Goal: Task Accomplishment & Management: Use online tool/utility

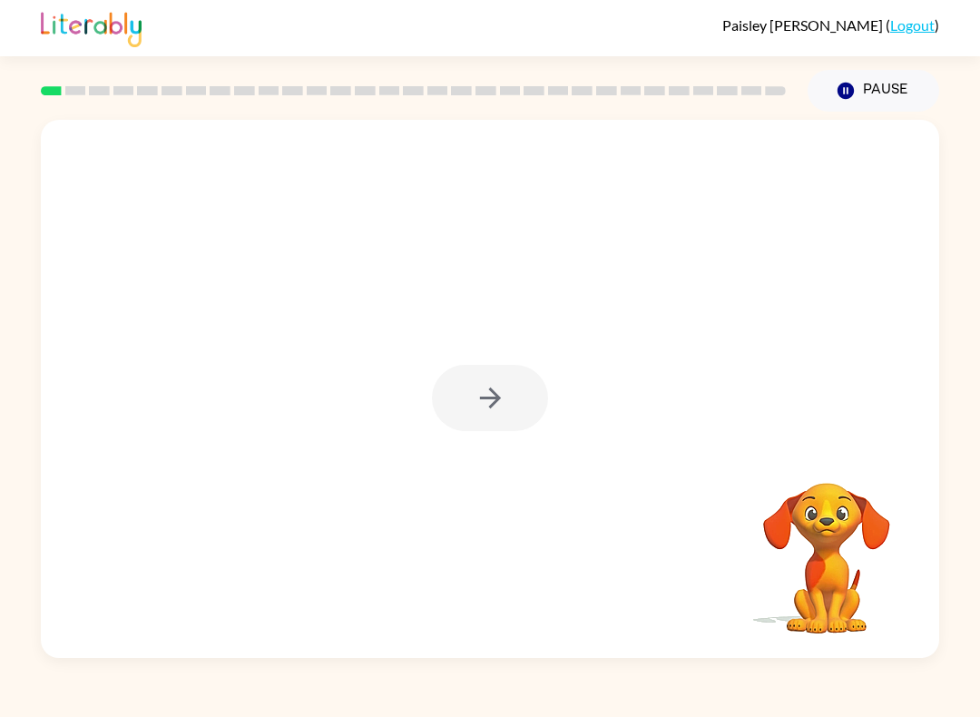
click at [500, 387] on div at bounding box center [490, 398] width 116 height 66
click at [496, 406] on icon "button" at bounding box center [490, 398] width 32 height 32
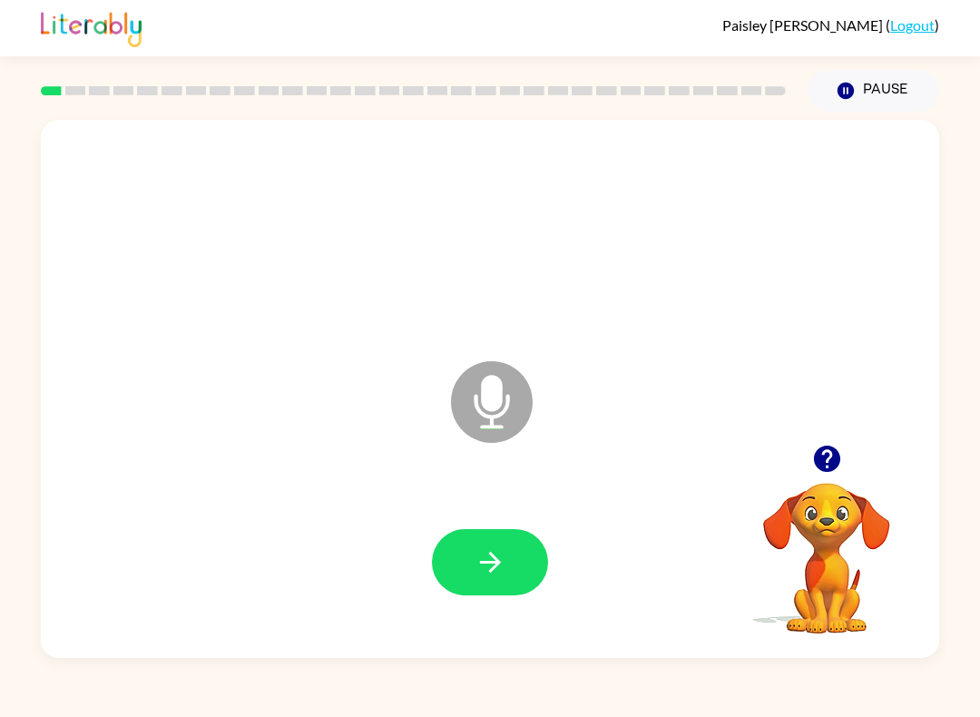
click at [500, 559] on icon "button" at bounding box center [490, 562] width 32 height 32
click at [489, 565] on icon "button" at bounding box center [490, 562] width 32 height 32
click at [500, 569] on icon "button" at bounding box center [490, 562] width 32 height 32
click at [507, 561] on button "button" at bounding box center [490, 562] width 116 height 66
click at [536, 552] on button "button" at bounding box center [490, 562] width 116 height 66
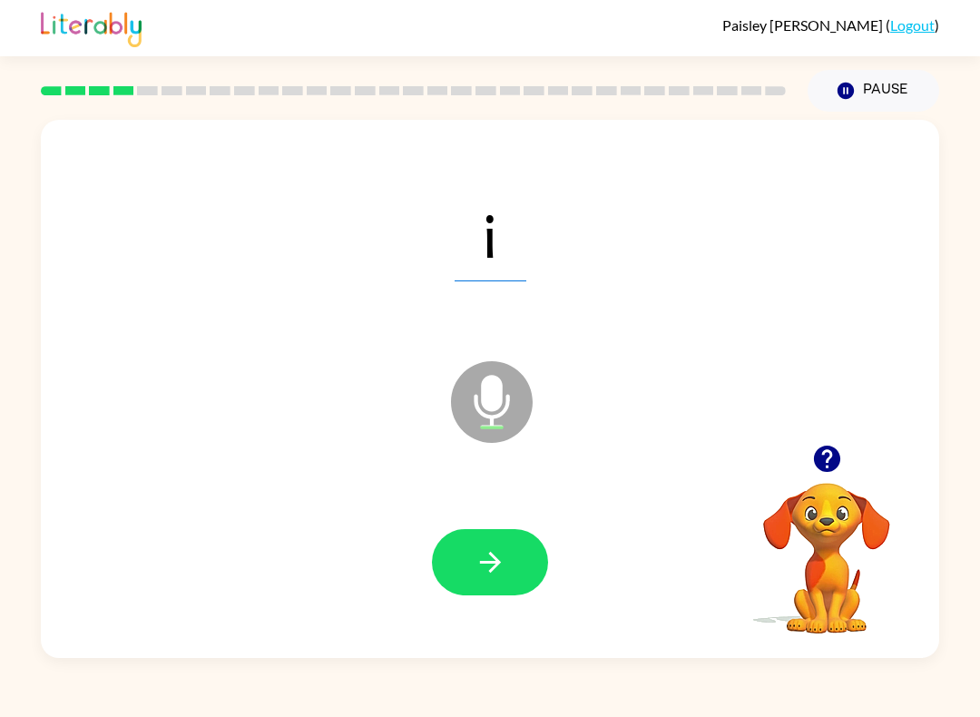
click at [526, 560] on button "button" at bounding box center [490, 562] width 116 height 66
click at [527, 558] on button "button" at bounding box center [490, 562] width 116 height 66
click at [468, 547] on button "button" at bounding box center [490, 562] width 116 height 66
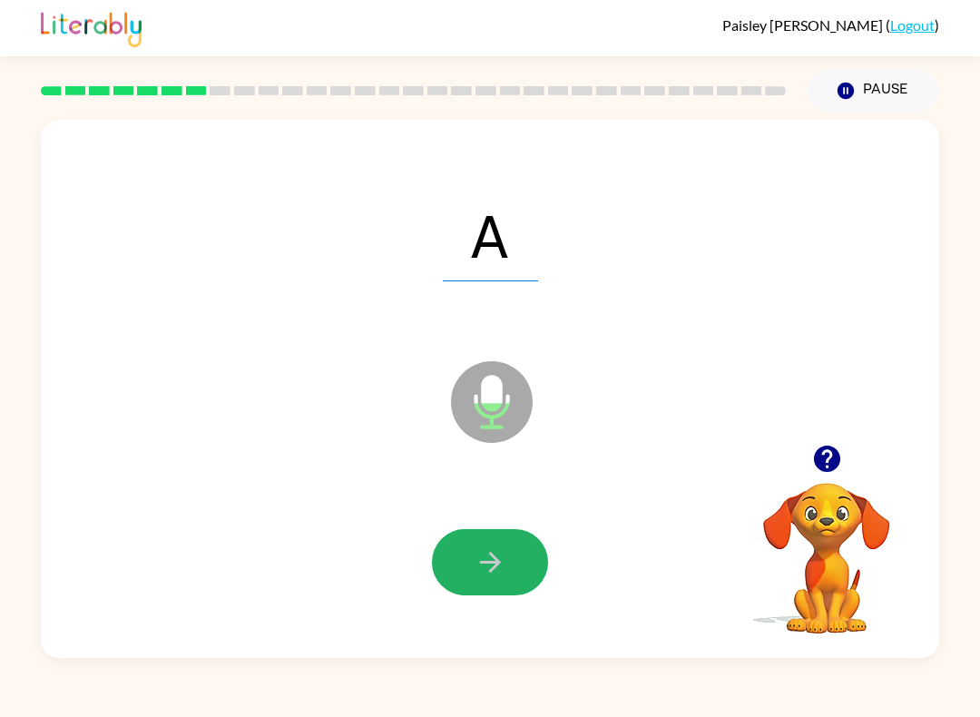
click at [483, 566] on icon "button" at bounding box center [490, 562] width 32 height 32
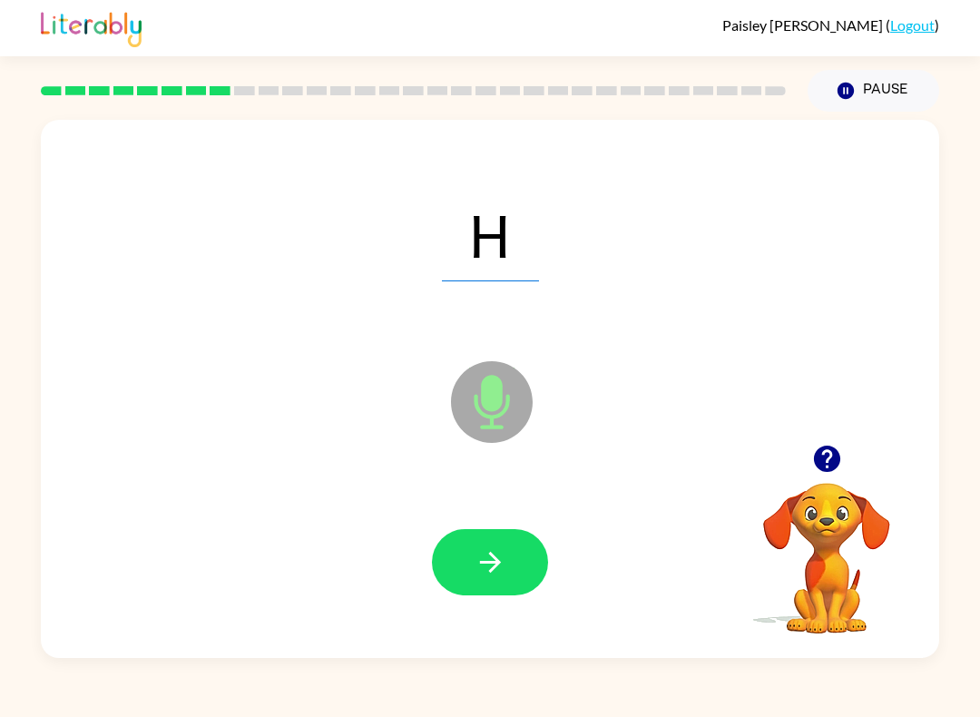
click at [494, 593] on button "button" at bounding box center [490, 562] width 116 height 66
click at [517, 558] on button "button" at bounding box center [490, 562] width 116 height 66
click at [487, 546] on button "button" at bounding box center [490, 562] width 116 height 66
click at [489, 564] on icon "button" at bounding box center [490, 562] width 32 height 32
click at [508, 572] on button "button" at bounding box center [490, 562] width 116 height 66
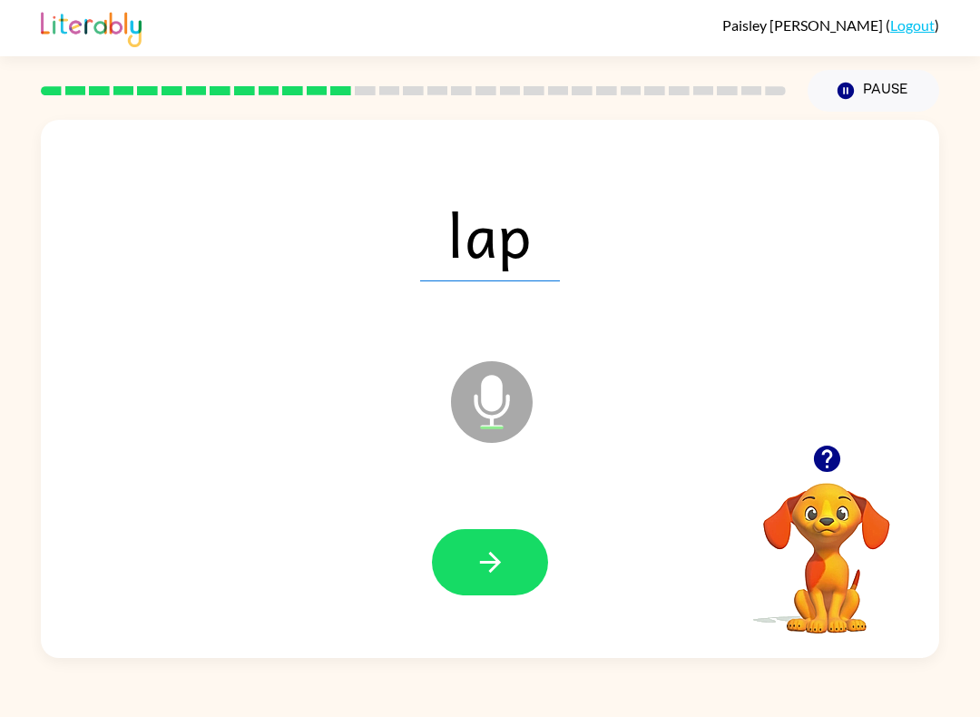
click at [504, 568] on icon "button" at bounding box center [490, 562] width 32 height 32
click at [495, 577] on icon "button" at bounding box center [490, 562] width 32 height 32
click at [504, 562] on icon "button" at bounding box center [490, 562] width 32 height 32
click at [482, 633] on div at bounding box center [490, 561] width 862 height 155
click at [500, 564] on icon "button" at bounding box center [490, 562] width 32 height 32
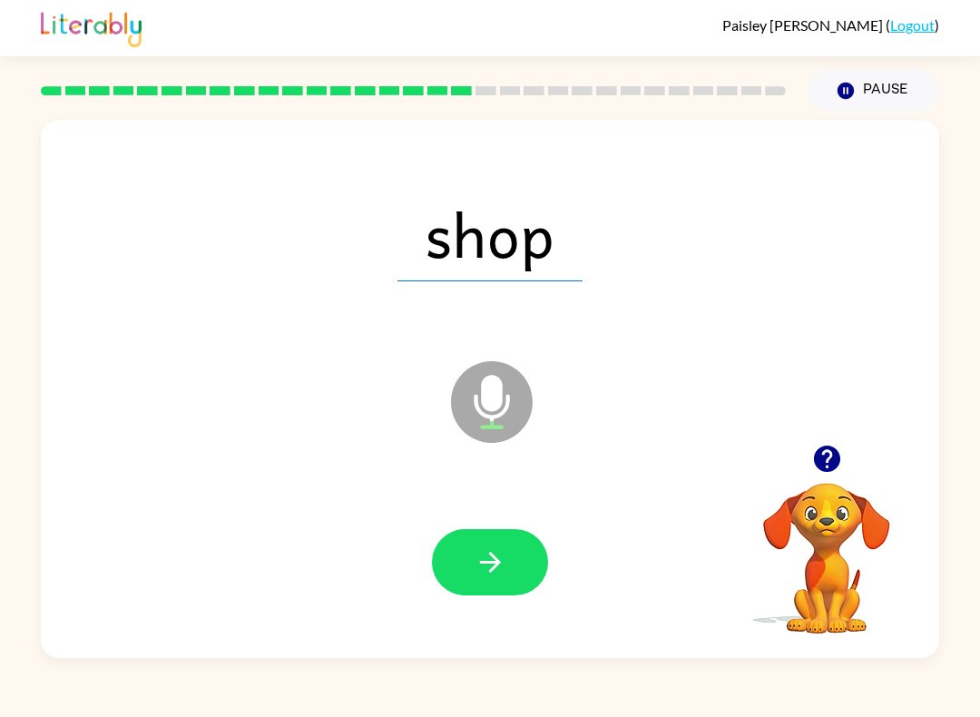
click at [505, 572] on icon "button" at bounding box center [490, 562] width 32 height 32
click at [513, 559] on button "button" at bounding box center [490, 562] width 116 height 66
click at [504, 561] on icon "button" at bounding box center [490, 562] width 32 height 32
click at [475, 588] on button "button" at bounding box center [490, 562] width 116 height 66
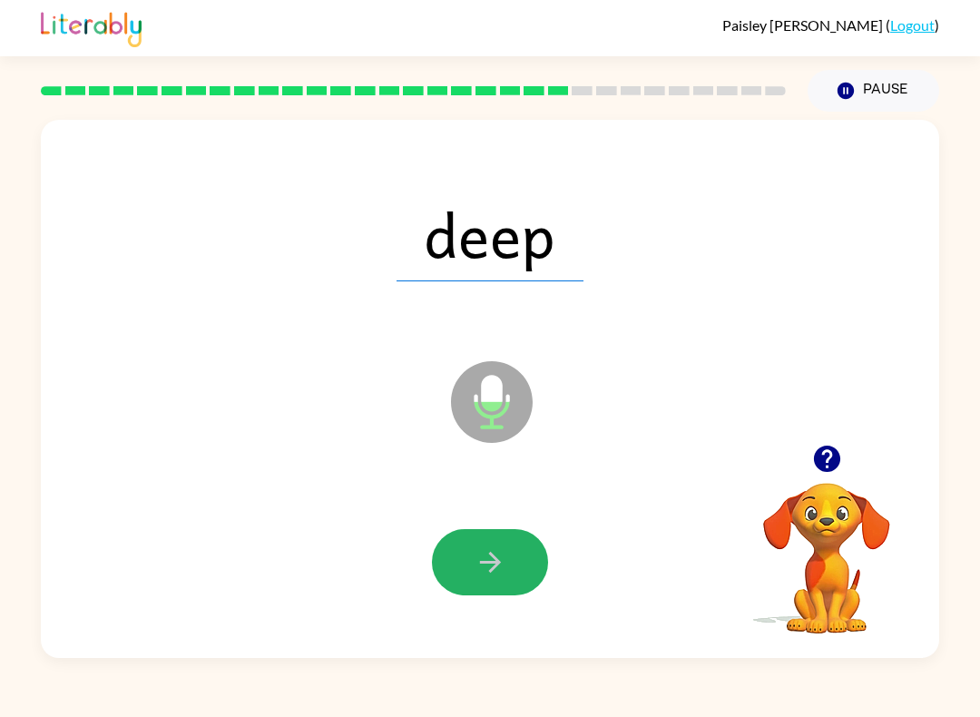
click at [493, 551] on icon "button" at bounding box center [490, 562] width 32 height 32
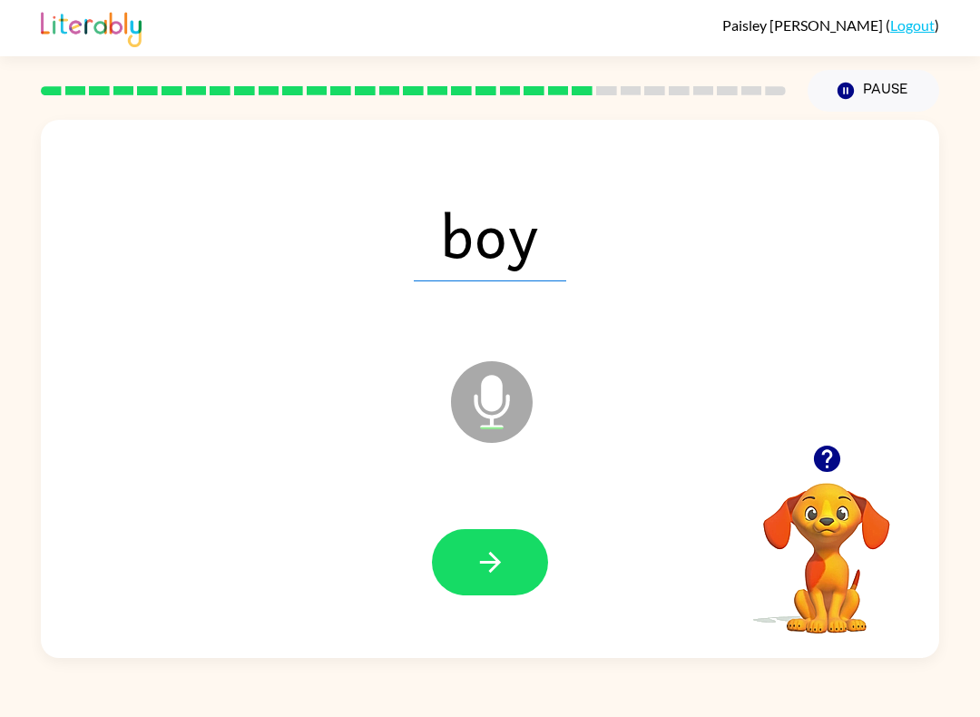
click at [488, 555] on icon "button" at bounding box center [490, 562] width 32 height 32
click at [492, 589] on button "button" at bounding box center [490, 562] width 116 height 66
click at [545, 551] on button "button" at bounding box center [490, 562] width 116 height 66
click at [494, 551] on icon "button" at bounding box center [490, 562] width 32 height 32
click at [529, 571] on button "button" at bounding box center [490, 562] width 116 height 66
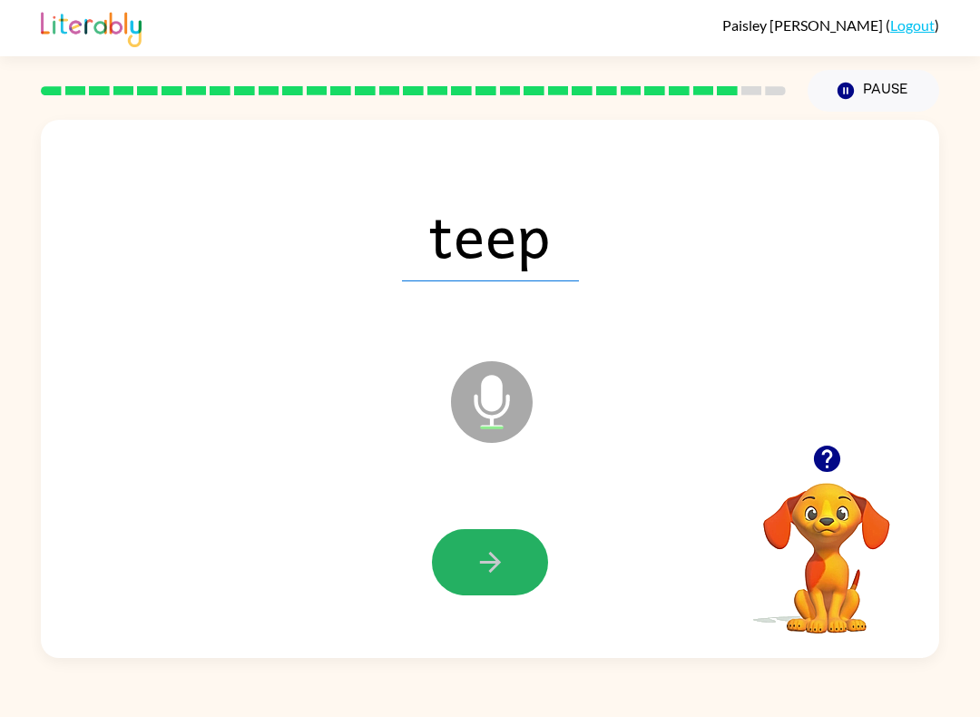
click at [512, 574] on button "button" at bounding box center [490, 562] width 116 height 66
click at [496, 572] on icon "button" at bounding box center [490, 562] width 32 height 32
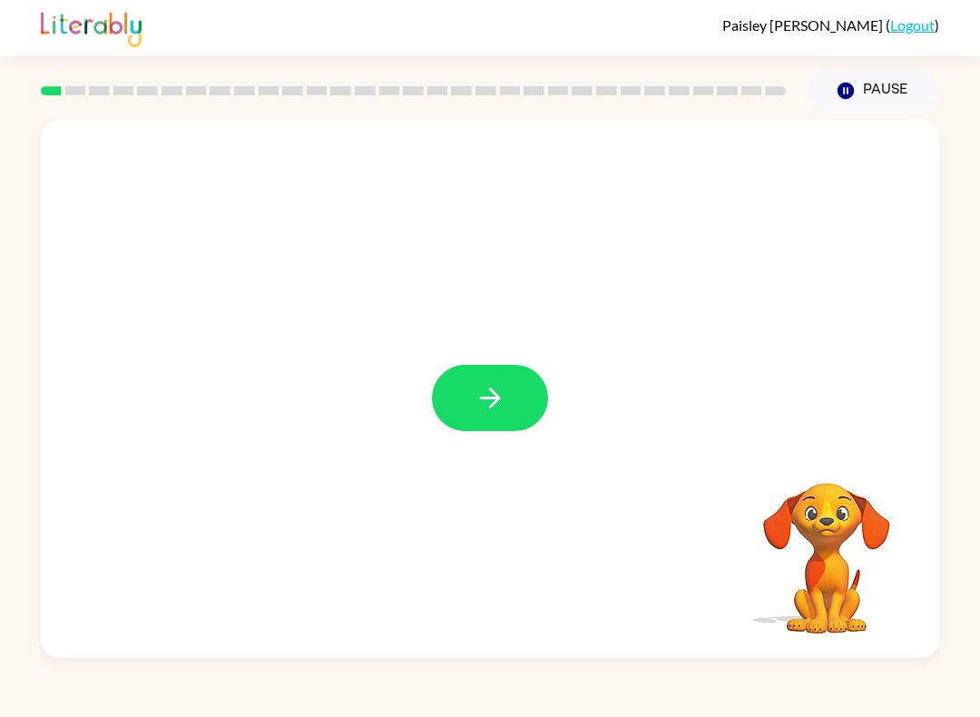
click at [520, 368] on button "button" at bounding box center [490, 398] width 116 height 66
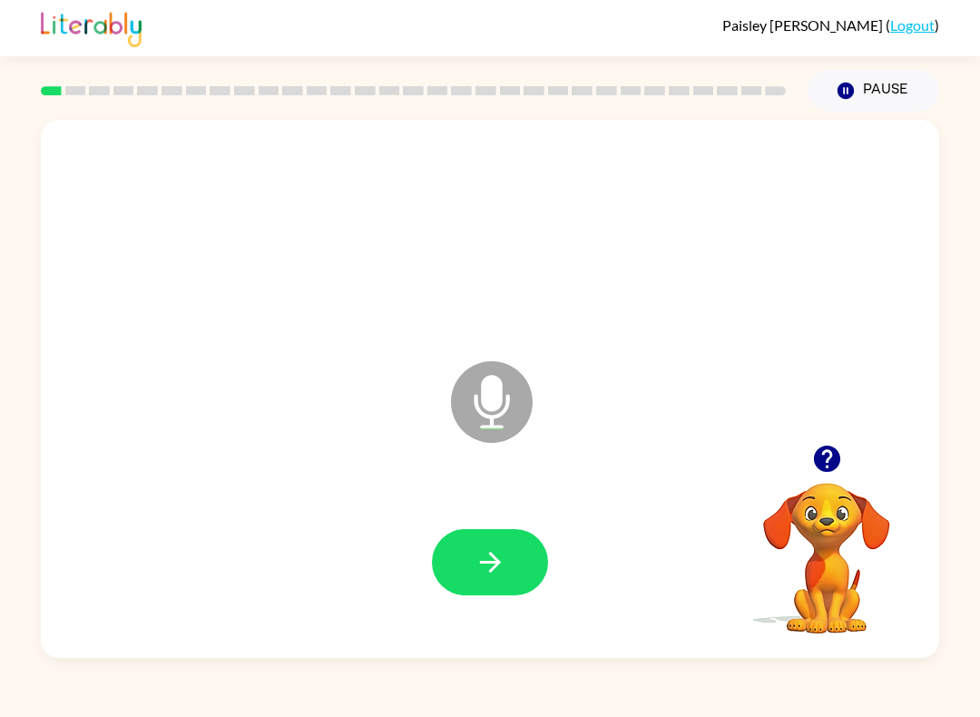
click at [507, 561] on button "button" at bounding box center [490, 562] width 116 height 66
click at [522, 567] on button "button" at bounding box center [490, 562] width 116 height 66
click at [833, 468] on icon "button" at bounding box center [826, 458] width 26 height 26
click at [820, 449] on icon "button" at bounding box center [826, 458] width 26 height 26
click at [487, 551] on icon "button" at bounding box center [490, 562] width 32 height 32
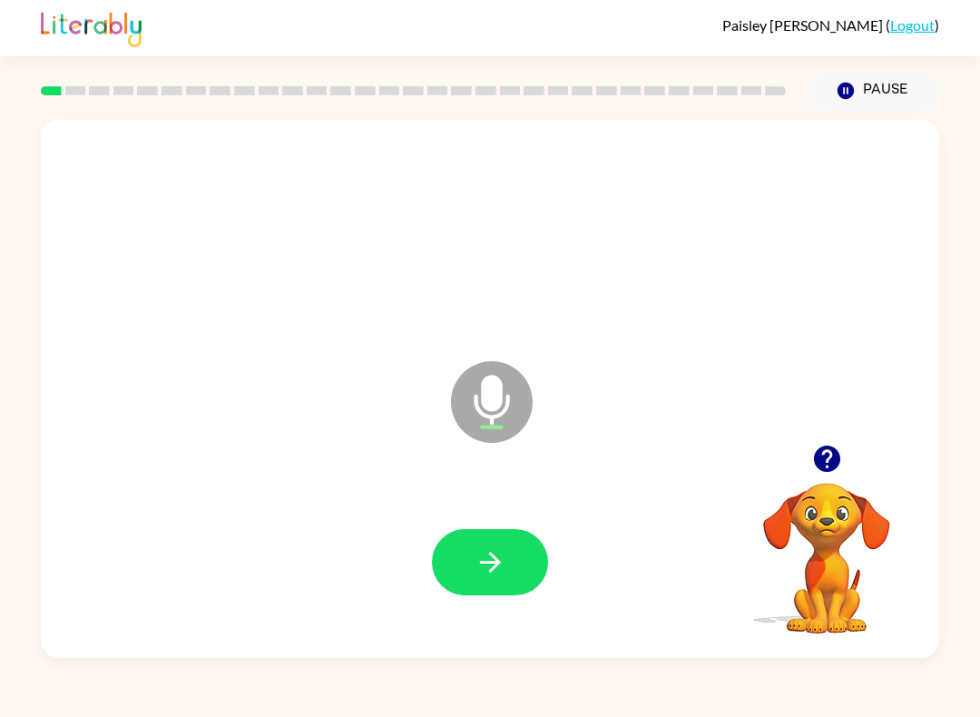
click at [481, 549] on icon "button" at bounding box center [490, 562] width 32 height 32
click at [488, 507] on div at bounding box center [490, 561] width 862 height 155
click at [506, 518] on div at bounding box center [490, 561] width 862 height 155
click at [548, 657] on div "Microphone The Microphone is here when it is your turn to talk" at bounding box center [490, 389] width 898 height 538
click at [499, 577] on icon "button" at bounding box center [490, 562] width 32 height 32
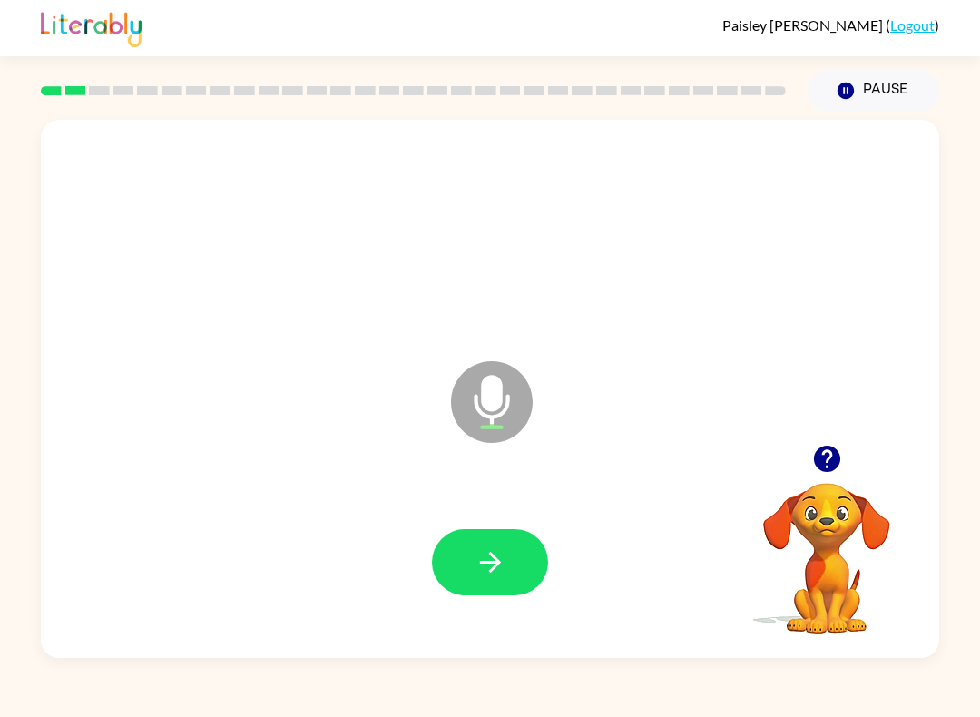
click at [517, 551] on button "button" at bounding box center [490, 562] width 116 height 66
click at [496, 566] on icon "button" at bounding box center [489, 561] width 21 height 21
click at [503, 564] on icon "button" at bounding box center [490, 562] width 32 height 32
click at [523, 563] on button "button" at bounding box center [490, 562] width 116 height 66
click at [517, 559] on button "button" at bounding box center [490, 562] width 116 height 66
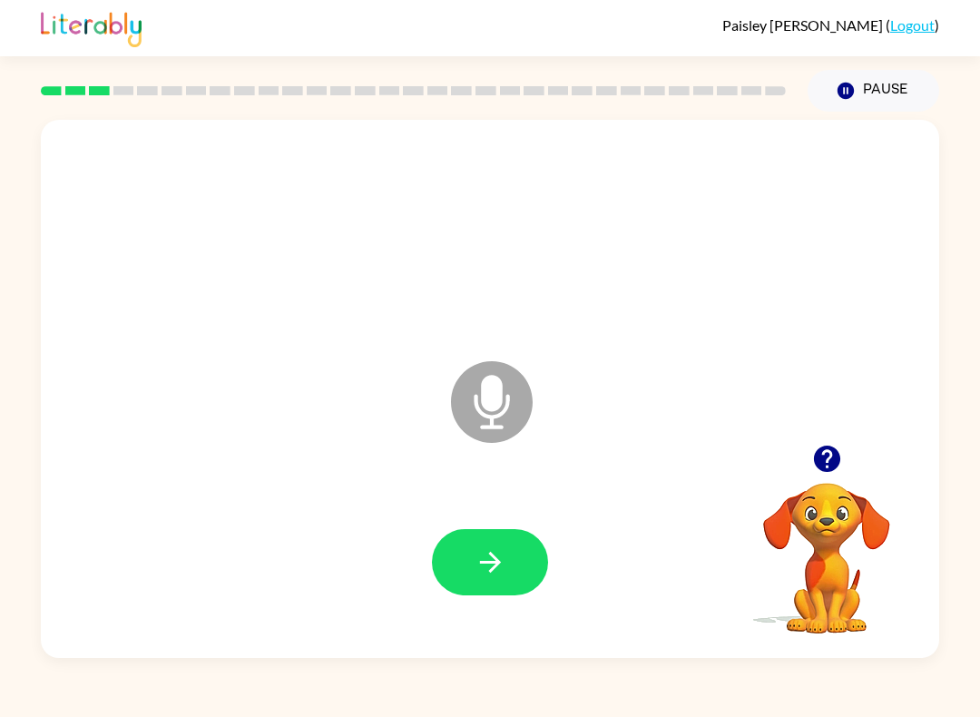
click at [814, 450] on icon "button" at bounding box center [827, 459] width 32 height 32
click at [871, 74] on button "Pause Pause" at bounding box center [873, 91] width 132 height 42
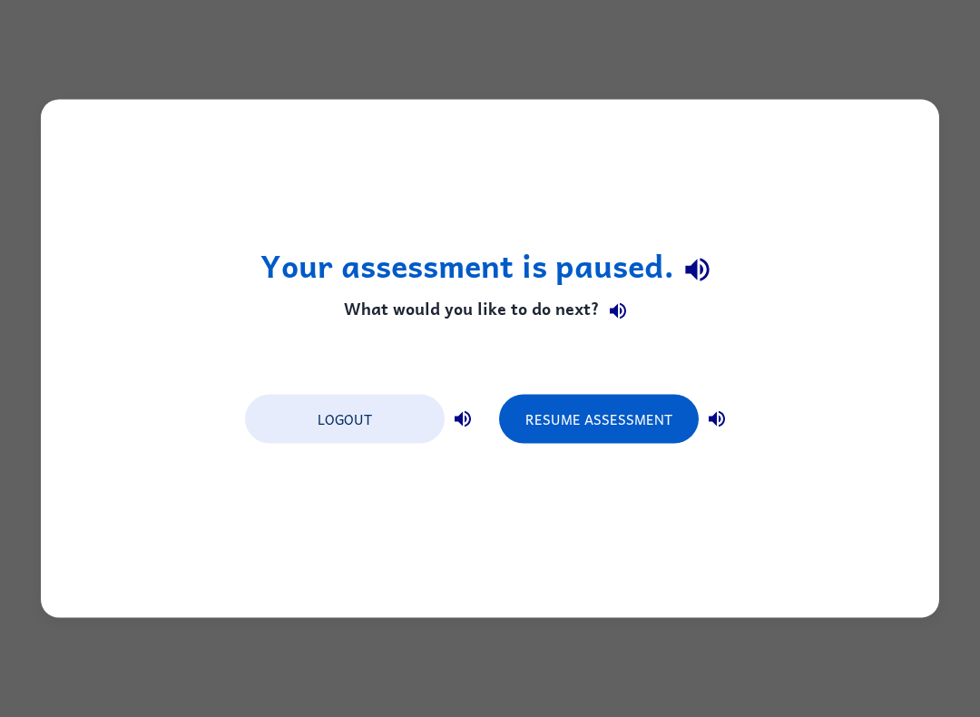
click at [561, 395] on button "Resume Assessment" at bounding box center [599, 419] width 200 height 49
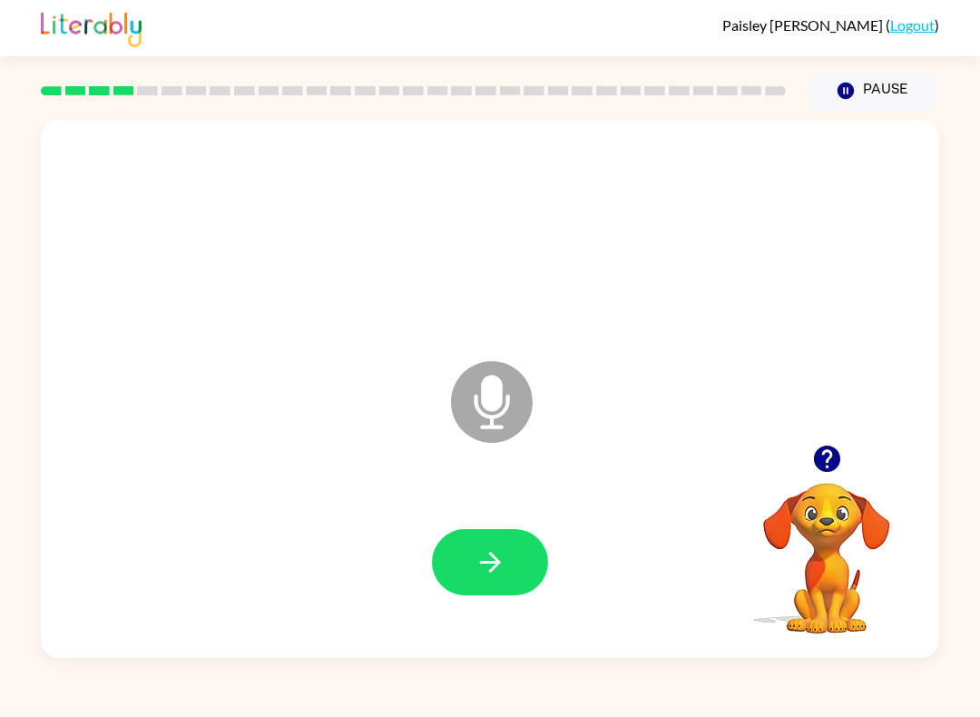
click at [841, 95] on icon "button" at bounding box center [845, 91] width 16 height 16
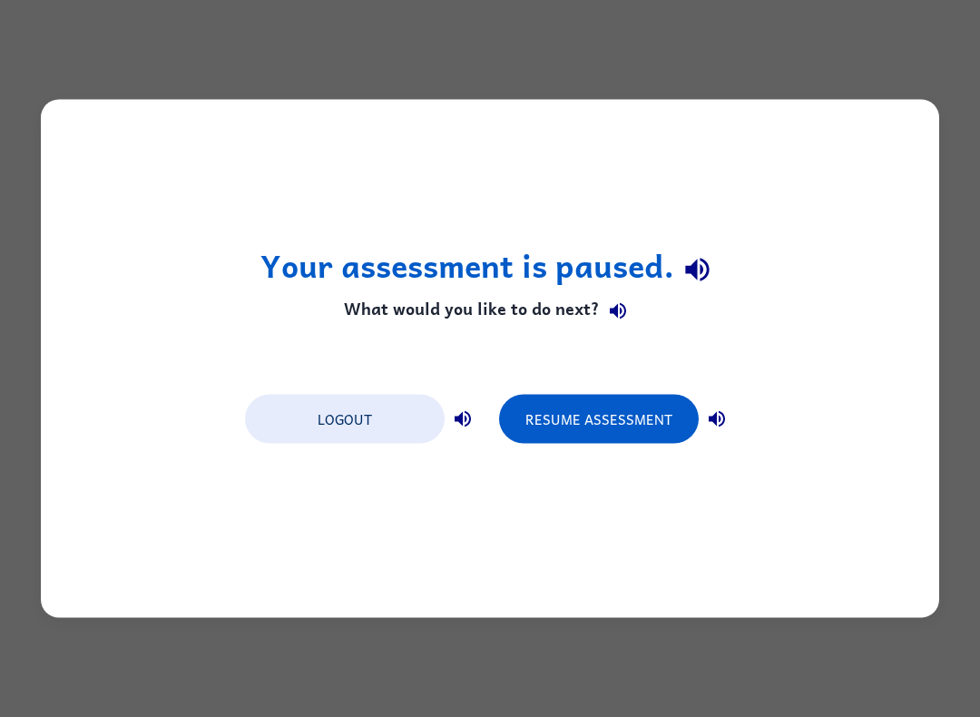
click at [614, 430] on button "Resume Assessment" at bounding box center [599, 419] width 200 height 49
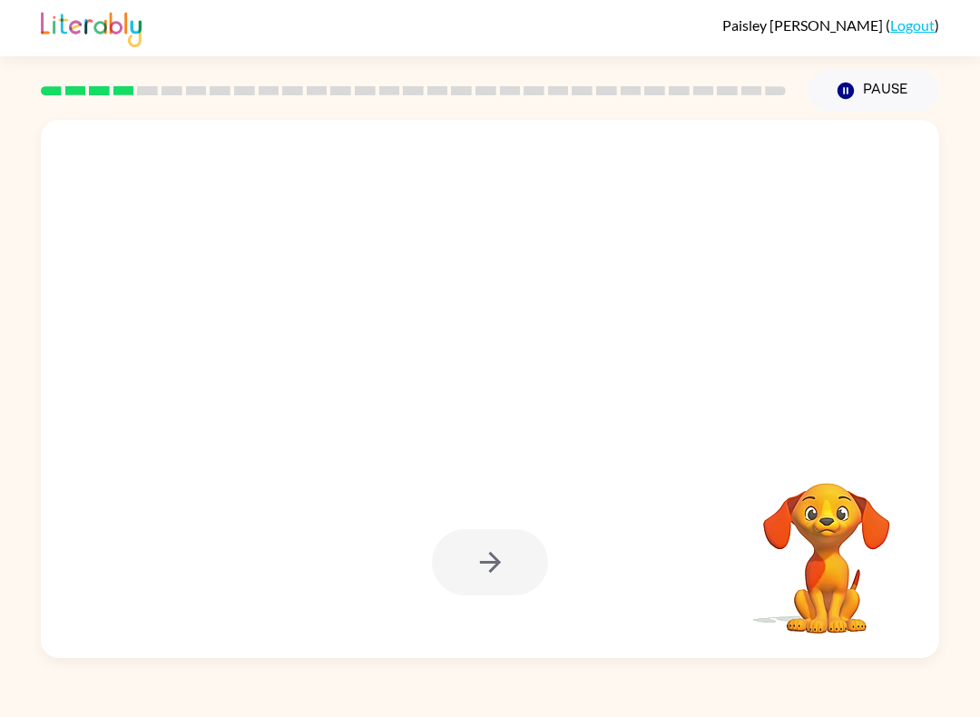
click at [839, 95] on icon "button" at bounding box center [845, 91] width 16 height 16
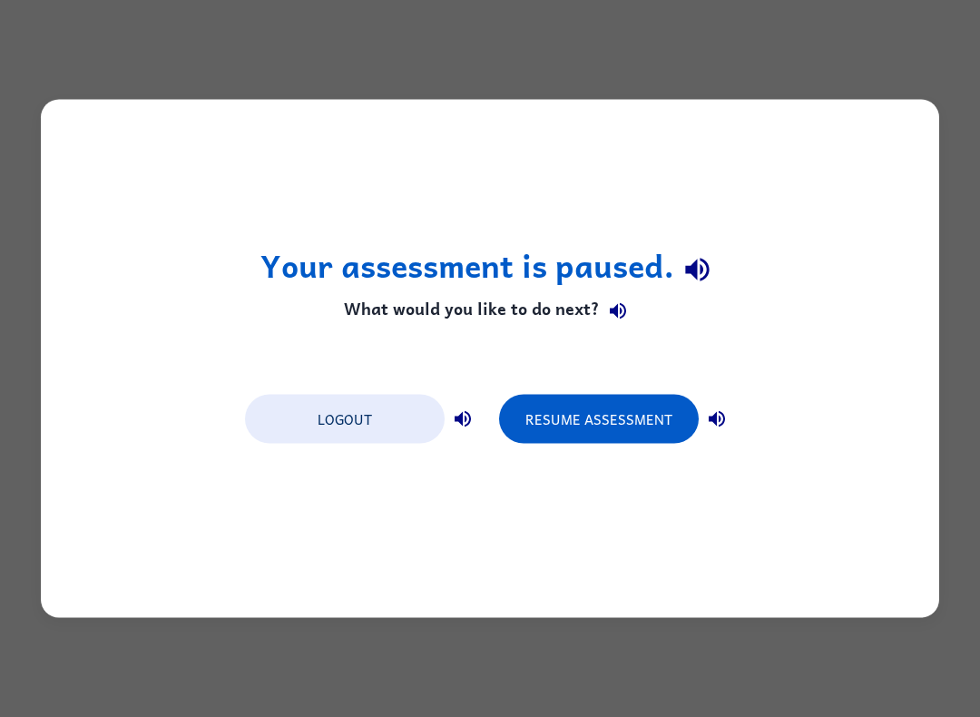
click at [602, 432] on button "Resume Assessment" at bounding box center [599, 419] width 200 height 49
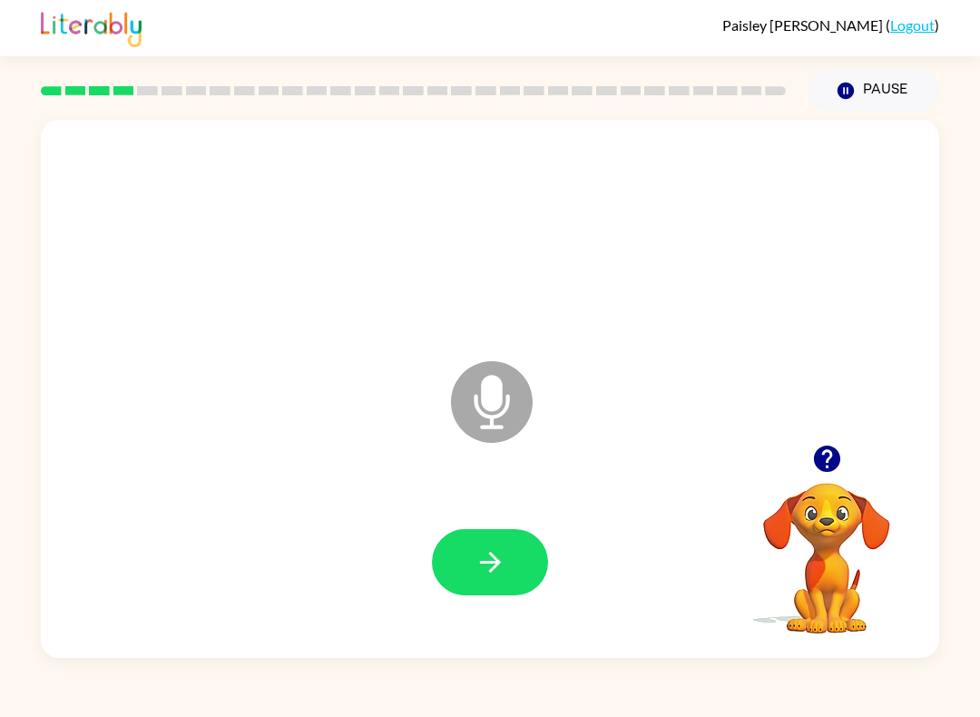
click at [475, 400] on icon "Microphone The Microphone is here when it is your turn to talk" at bounding box center [582, 424] width 272 height 136
click at [887, 62] on div "Pause Pause" at bounding box center [872, 90] width 153 height 63
click at [835, 84] on icon "Pause" at bounding box center [845, 91] width 20 height 20
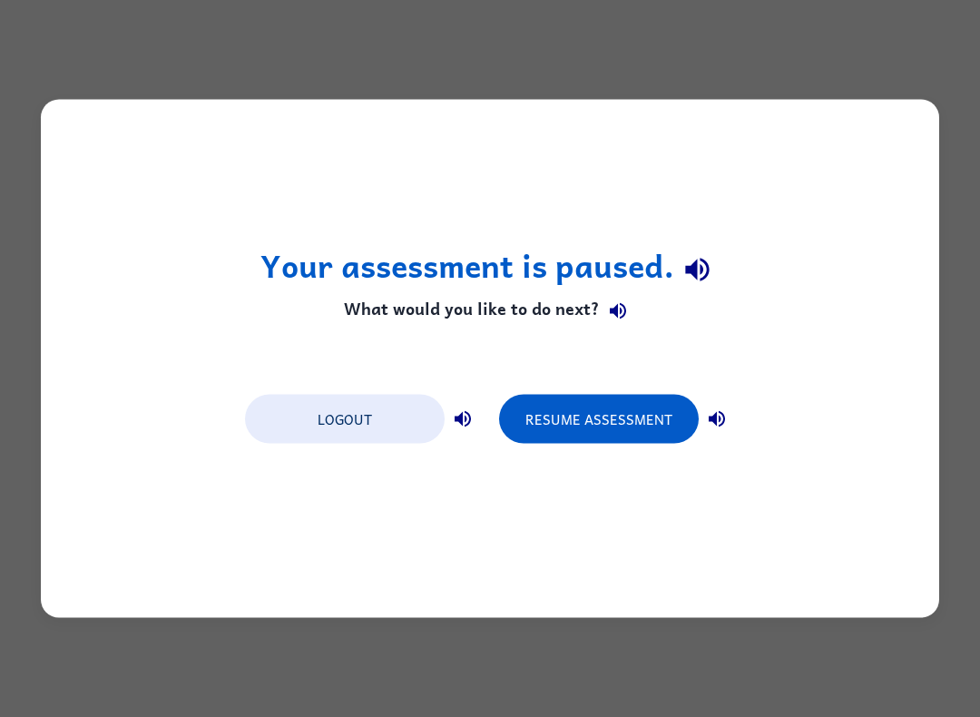
click at [385, 416] on button "Logout" at bounding box center [345, 419] width 200 height 49
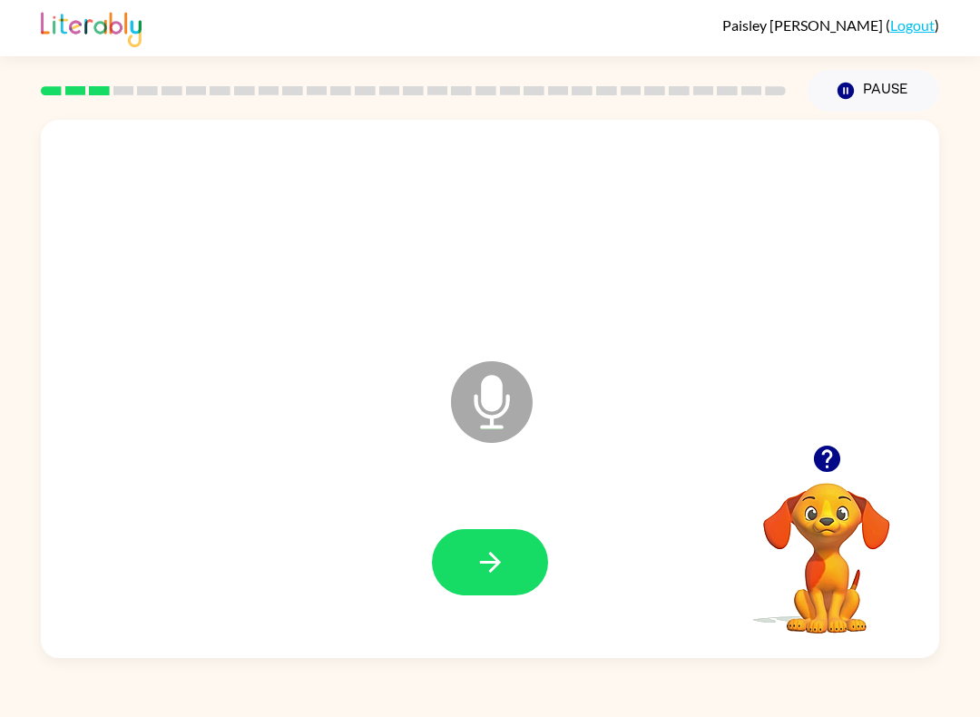
click at [503, 531] on button "button" at bounding box center [490, 562] width 116 height 66
click at [504, 560] on icon "button" at bounding box center [490, 562] width 32 height 32
click at [518, 557] on button "button" at bounding box center [490, 562] width 116 height 66
click at [502, 524] on div at bounding box center [490, 561] width 862 height 155
click at [467, 532] on button "button" at bounding box center [490, 562] width 116 height 66
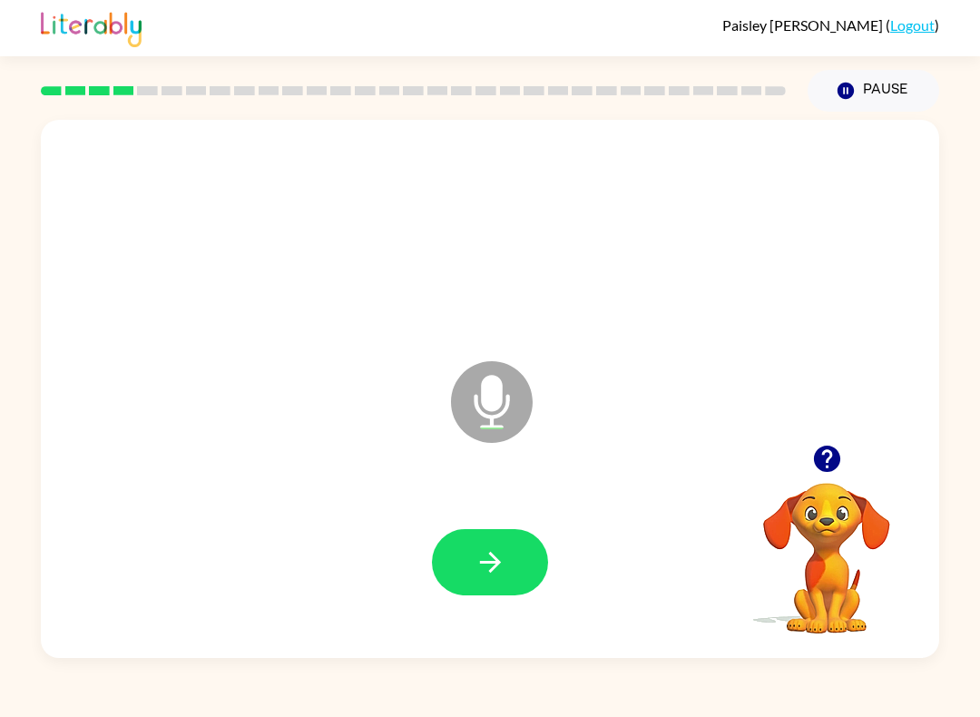
click at [486, 580] on button "button" at bounding box center [490, 562] width 116 height 66
click at [462, 559] on button "button" at bounding box center [490, 562] width 116 height 66
click at [479, 569] on icon "button" at bounding box center [490, 562] width 32 height 32
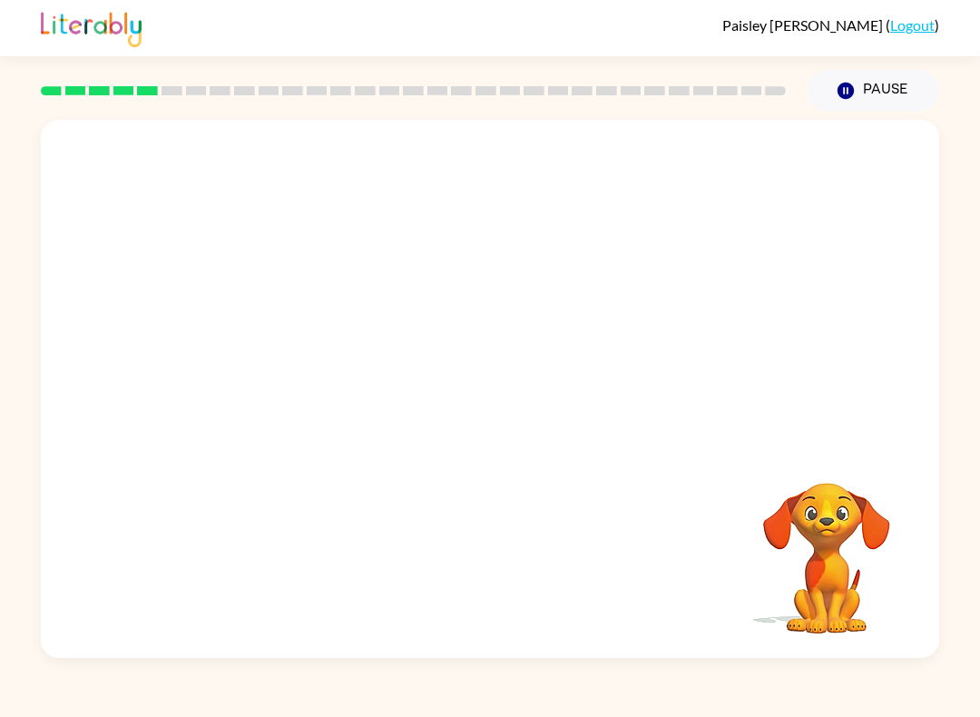
click at [838, 39] on div "Paisley Paetow ( Logout )" at bounding box center [490, 28] width 898 height 56
click at [860, 103] on button "Pause Pause" at bounding box center [873, 91] width 132 height 42
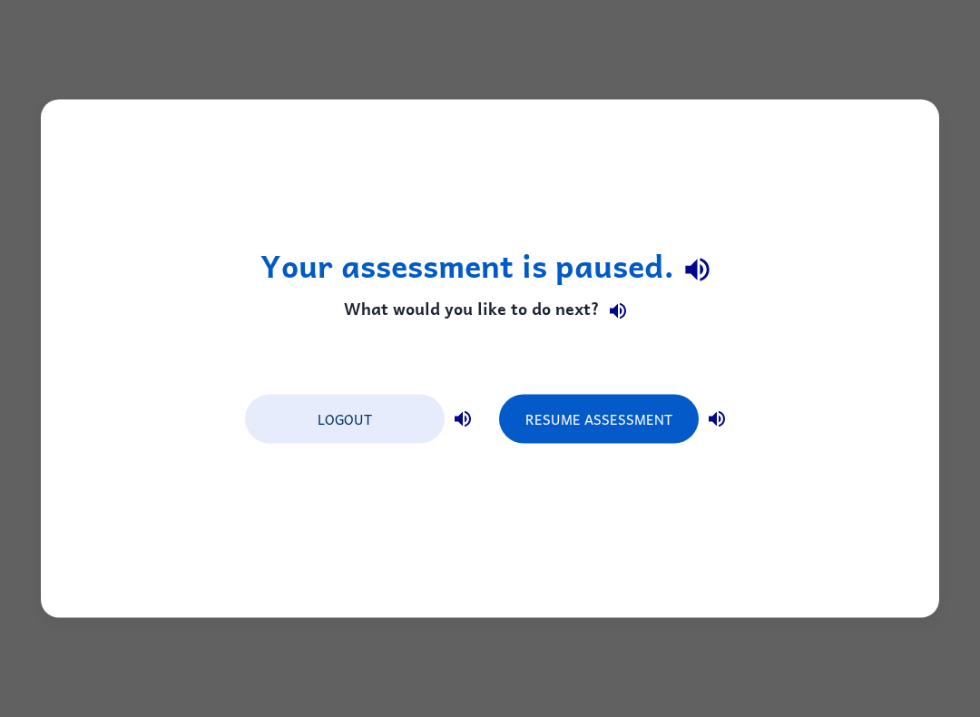
click at [633, 408] on button "Resume Assessment" at bounding box center [599, 419] width 200 height 49
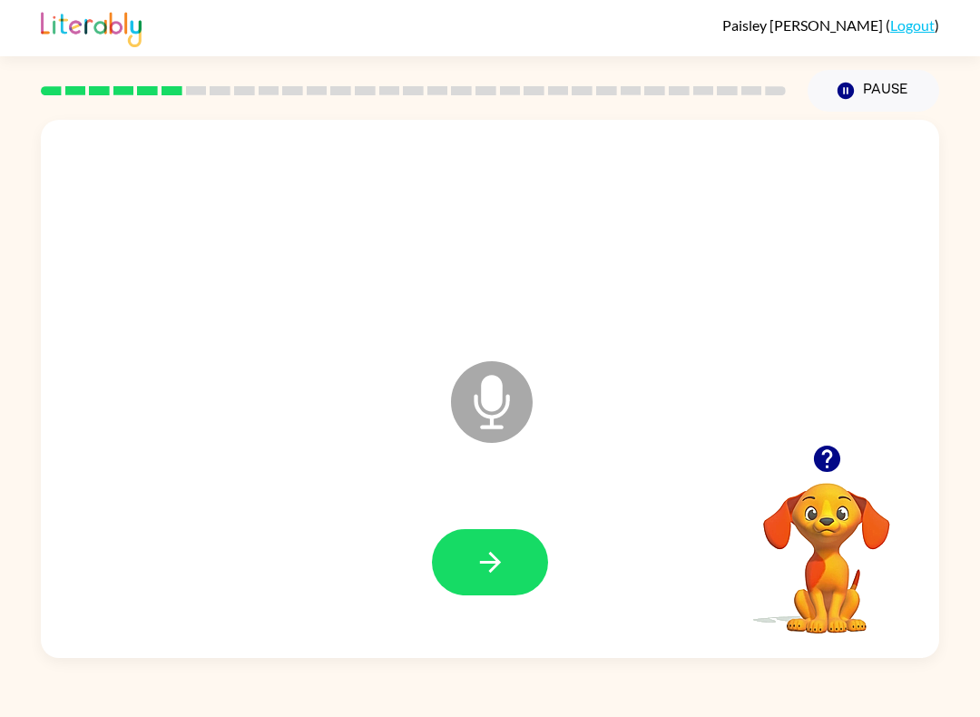
click at [481, 397] on icon at bounding box center [492, 402] width 82 height 82
click at [866, 80] on button "Pause Pause" at bounding box center [873, 91] width 132 height 42
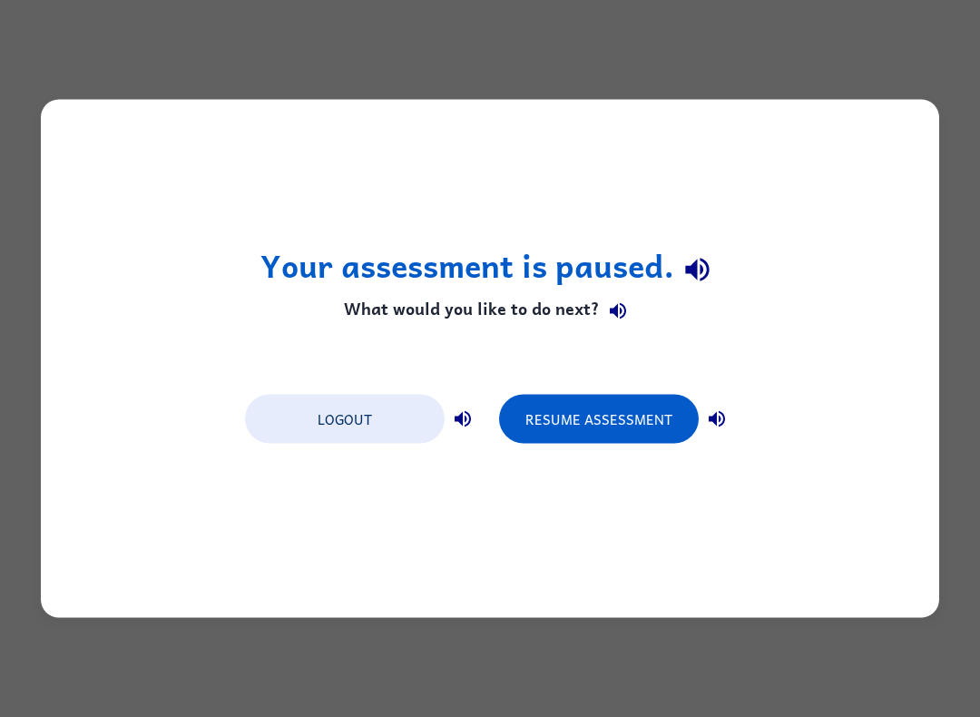
click at [358, 425] on button "Logout" at bounding box center [345, 419] width 200 height 49
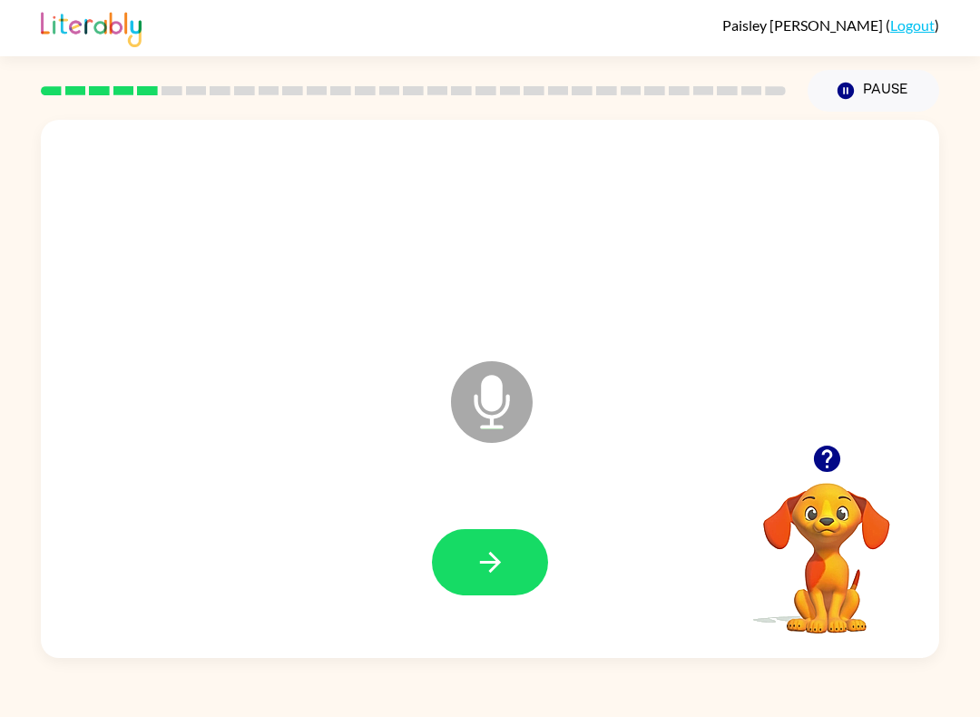
click at [500, 569] on icon "button" at bounding box center [490, 562] width 32 height 32
click at [454, 548] on button "button" at bounding box center [490, 562] width 116 height 66
click at [797, 451] on div at bounding box center [826, 458] width 181 height 46
click at [828, 465] on icon "button" at bounding box center [826, 458] width 26 height 26
click at [474, 575] on icon "button" at bounding box center [490, 562] width 32 height 32
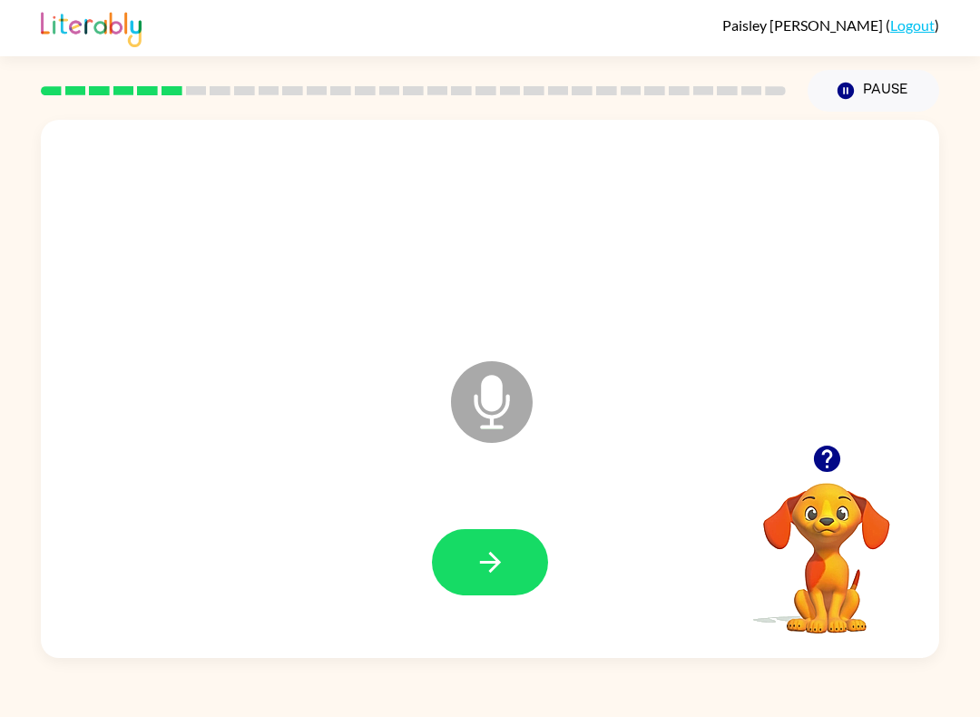
click at [444, 584] on button "button" at bounding box center [490, 562] width 116 height 66
click at [502, 571] on icon "button" at bounding box center [490, 562] width 32 height 32
click at [503, 549] on icon "button" at bounding box center [490, 562] width 32 height 32
click at [522, 553] on button "button" at bounding box center [490, 562] width 116 height 66
click at [497, 561] on icon "button" at bounding box center [489, 561] width 21 height 21
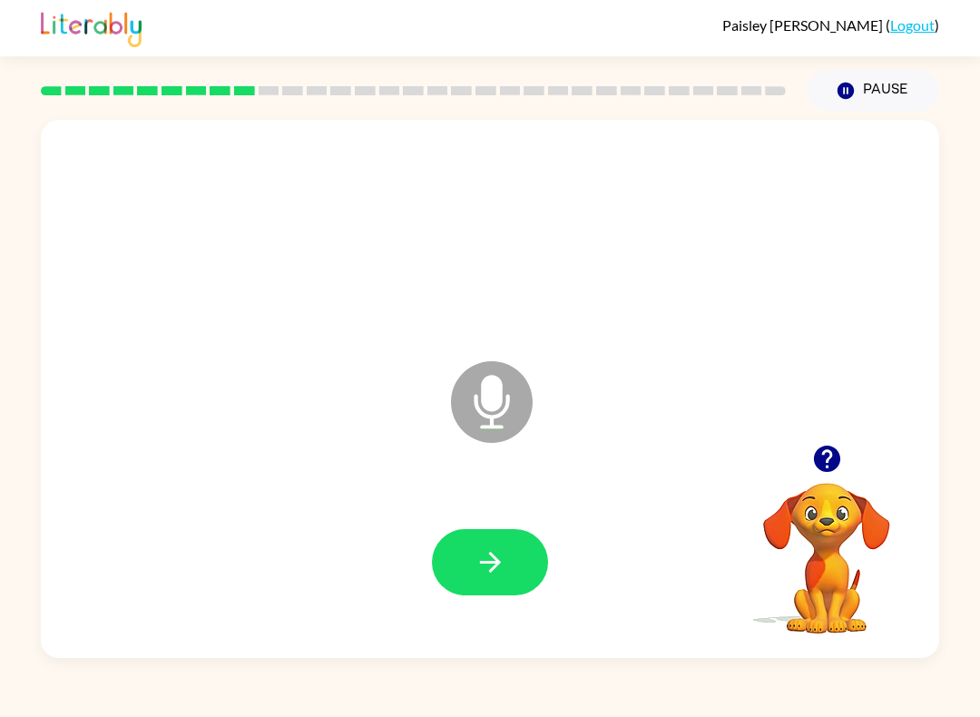
click at [522, 566] on button "button" at bounding box center [490, 562] width 116 height 66
click at [495, 544] on button "button" at bounding box center [490, 562] width 116 height 66
click at [508, 521] on div at bounding box center [490, 561] width 862 height 155
click at [496, 594] on button "button" at bounding box center [490, 562] width 116 height 66
click at [494, 562] on icon "button" at bounding box center [489, 561] width 21 height 21
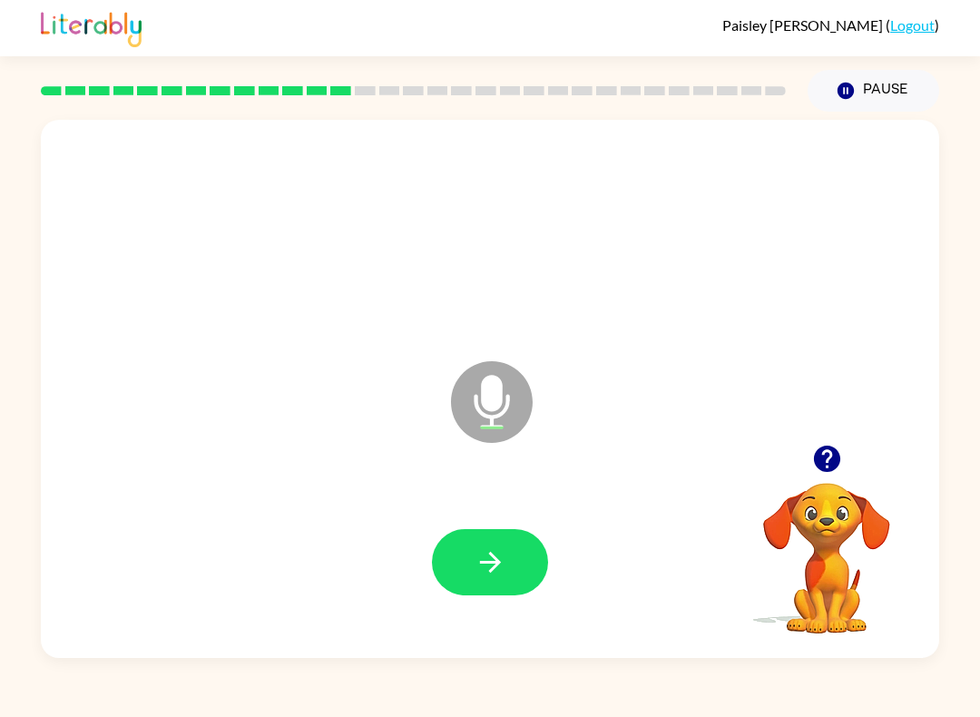
click at [500, 555] on icon "button" at bounding box center [490, 562] width 32 height 32
click at [481, 555] on icon "button" at bounding box center [490, 562] width 32 height 32
click at [498, 563] on icon "button" at bounding box center [489, 561] width 21 height 21
click at [512, 541] on button "button" at bounding box center [490, 562] width 116 height 66
click at [520, 578] on button "button" at bounding box center [490, 562] width 116 height 66
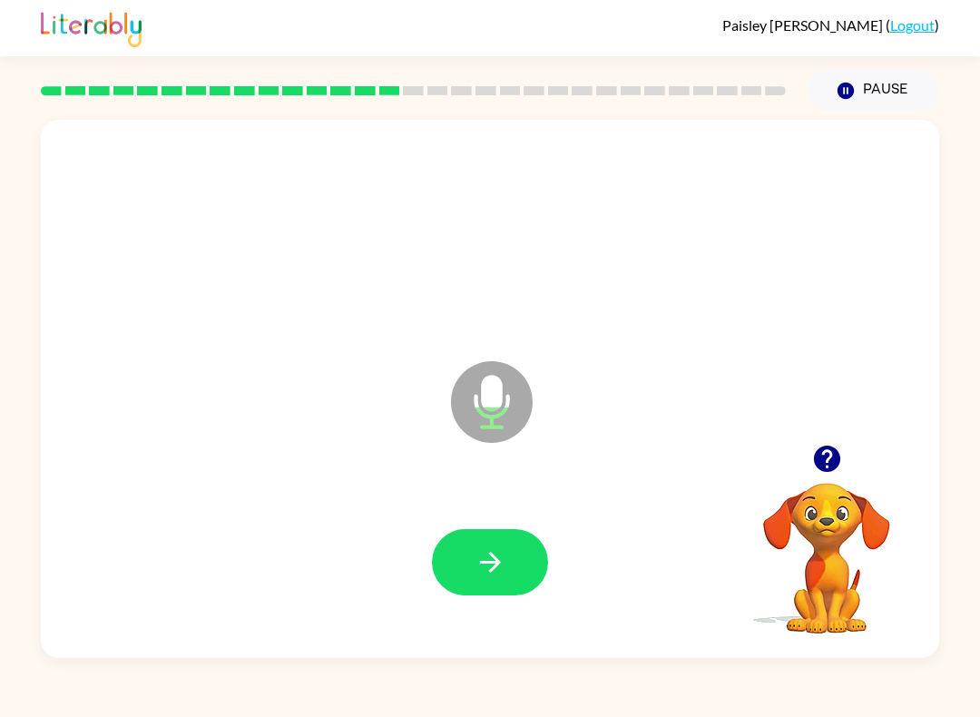
click at [515, 548] on button "button" at bounding box center [490, 562] width 116 height 66
click at [500, 558] on icon "button" at bounding box center [490, 562] width 32 height 32
click at [525, 559] on button "button" at bounding box center [490, 562] width 116 height 66
click at [495, 571] on icon "button" at bounding box center [490, 562] width 32 height 32
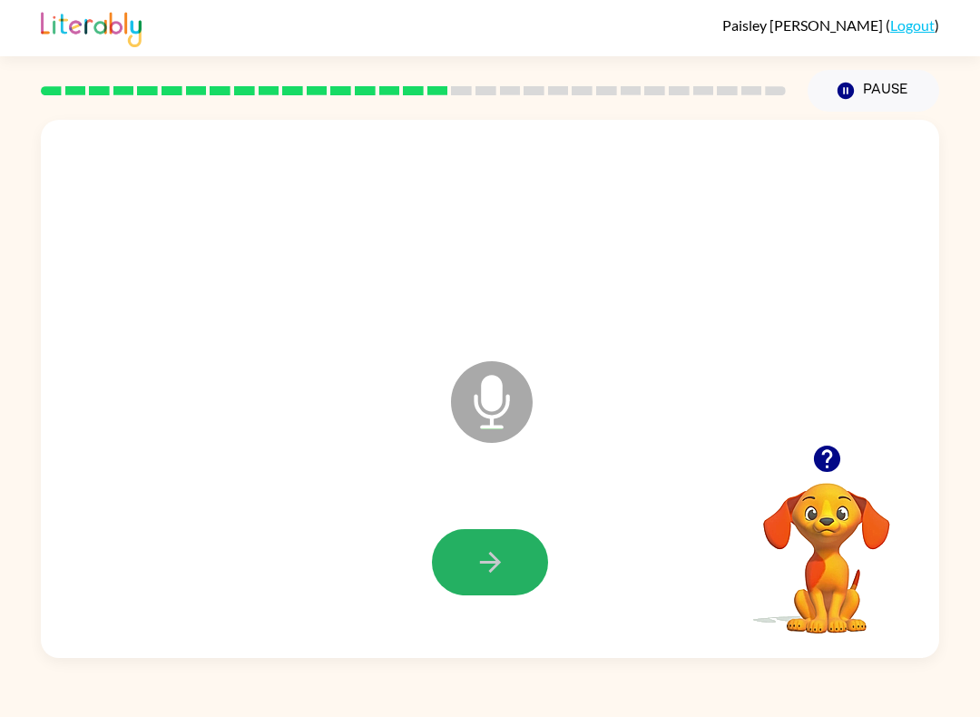
click at [520, 540] on button "button" at bounding box center [490, 562] width 116 height 66
click at [502, 567] on icon "button" at bounding box center [490, 562] width 32 height 32
click at [469, 581] on button "button" at bounding box center [490, 562] width 116 height 66
click at [515, 547] on button "button" at bounding box center [490, 562] width 116 height 66
click at [510, 548] on button "button" at bounding box center [490, 562] width 116 height 66
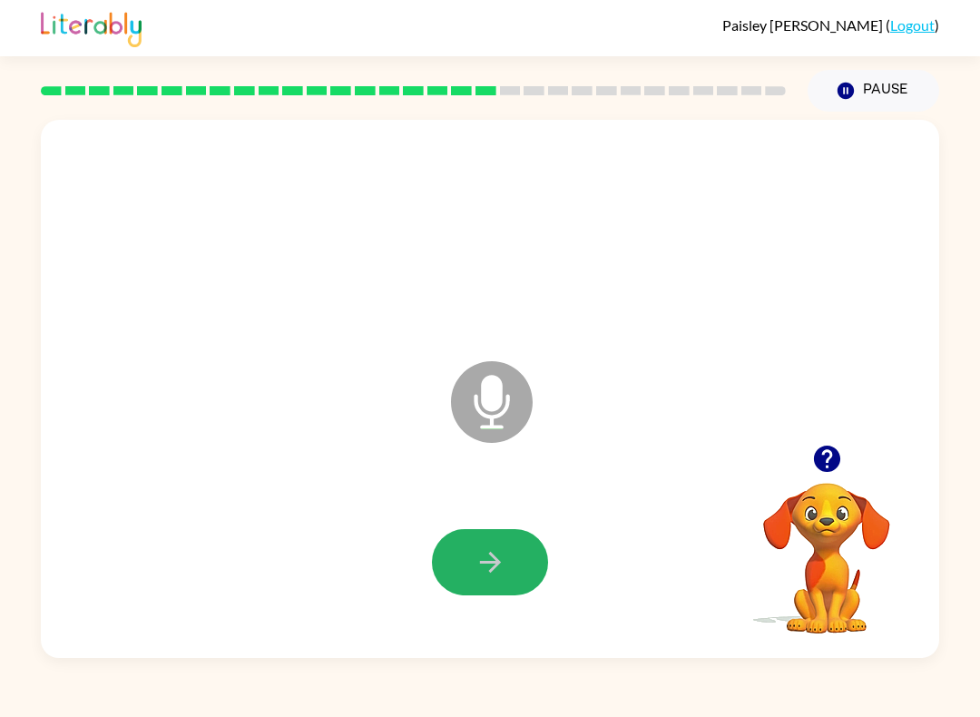
click at [503, 558] on icon "button" at bounding box center [490, 562] width 32 height 32
click at [837, 469] on icon "button" at bounding box center [827, 459] width 32 height 32
click at [472, 546] on button "button" at bounding box center [490, 562] width 116 height 66
click at [488, 558] on icon "button" at bounding box center [490, 562] width 32 height 32
click at [501, 558] on icon "button" at bounding box center [490, 562] width 32 height 32
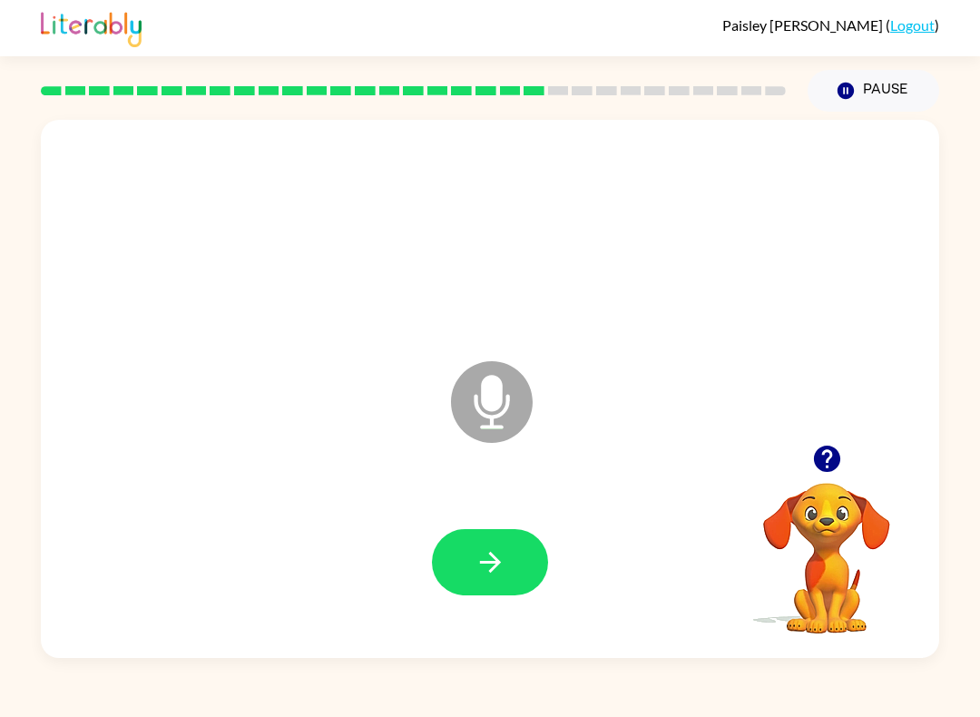
click at [817, 455] on icon "button" at bounding box center [826, 458] width 26 height 26
click at [507, 542] on button "button" at bounding box center [490, 562] width 116 height 66
click at [473, 545] on button "button" at bounding box center [490, 562] width 116 height 66
click at [495, 557] on icon "button" at bounding box center [490, 562] width 32 height 32
click at [782, 410] on div "Microphone The Microphone is here when it is your turn to talk" at bounding box center [490, 389] width 898 height 538
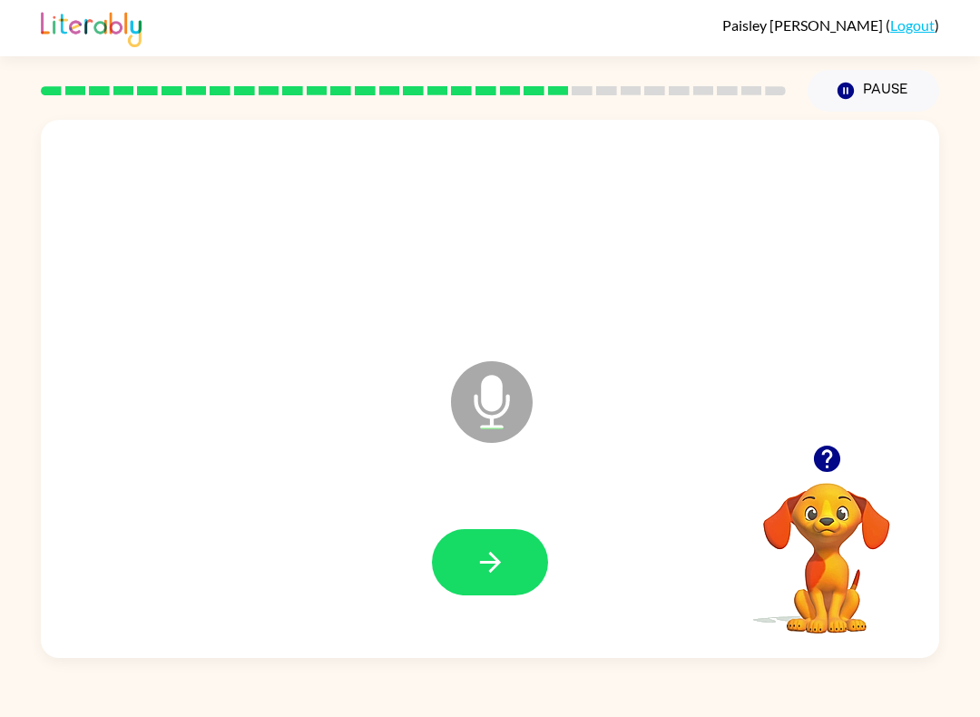
click at [817, 453] on icon "button" at bounding box center [826, 458] width 26 height 26
click at [463, 558] on button "button" at bounding box center [490, 562] width 116 height 66
click at [500, 563] on icon "button" at bounding box center [489, 561] width 21 height 21
click at [495, 536] on button "button" at bounding box center [490, 562] width 116 height 66
click at [504, 560] on icon "button" at bounding box center [490, 562] width 32 height 32
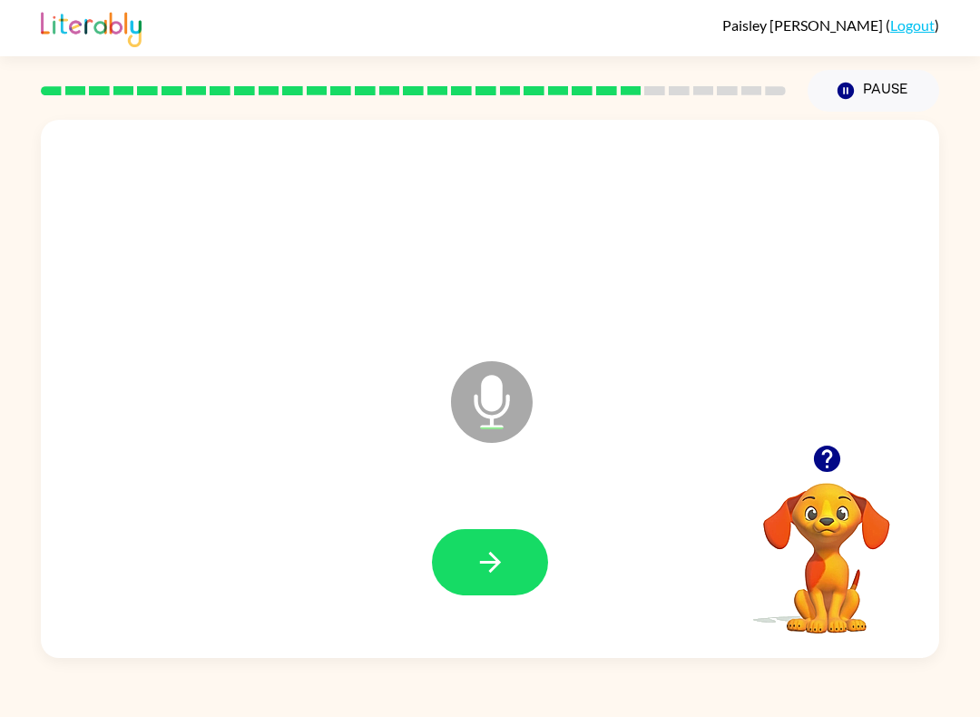
click at [830, 464] on icon "button" at bounding box center [826, 458] width 26 height 26
click at [805, 464] on button "button" at bounding box center [827, 458] width 46 height 46
click at [495, 552] on icon "button" at bounding box center [490, 562] width 32 height 32
click at [517, 553] on button "button" at bounding box center [490, 562] width 116 height 66
click at [472, 573] on button "button" at bounding box center [490, 562] width 116 height 66
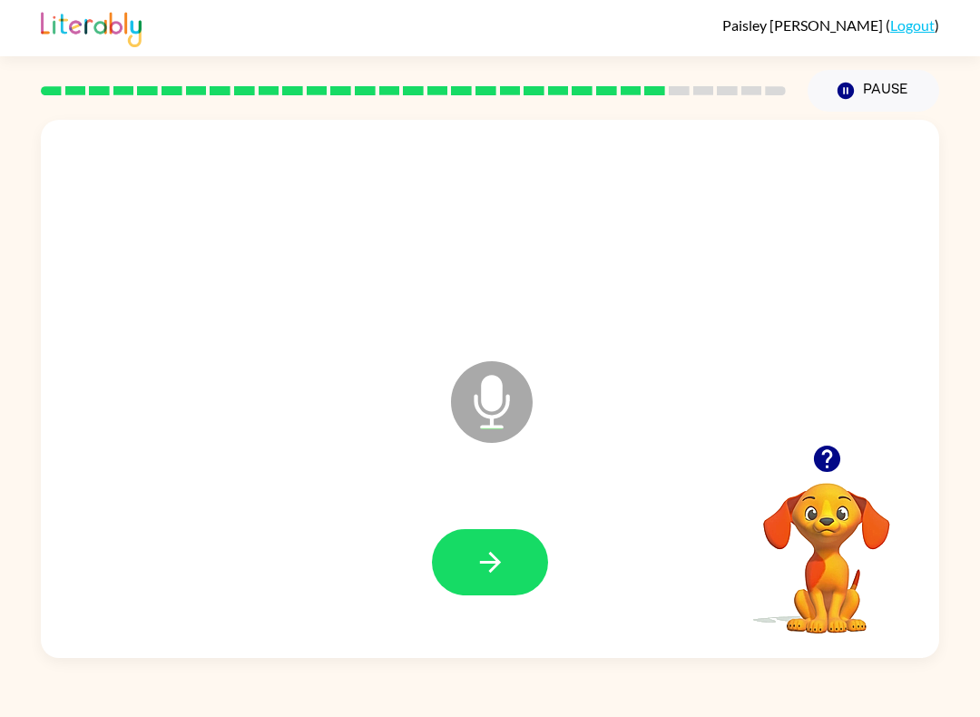
click at [549, 522] on div at bounding box center [490, 561] width 862 height 155
click at [523, 551] on button "button" at bounding box center [490, 562] width 116 height 66
click at [443, 553] on button "button" at bounding box center [490, 562] width 116 height 66
click at [503, 543] on button "button" at bounding box center [490, 562] width 116 height 66
click at [503, 536] on button "button" at bounding box center [490, 562] width 116 height 66
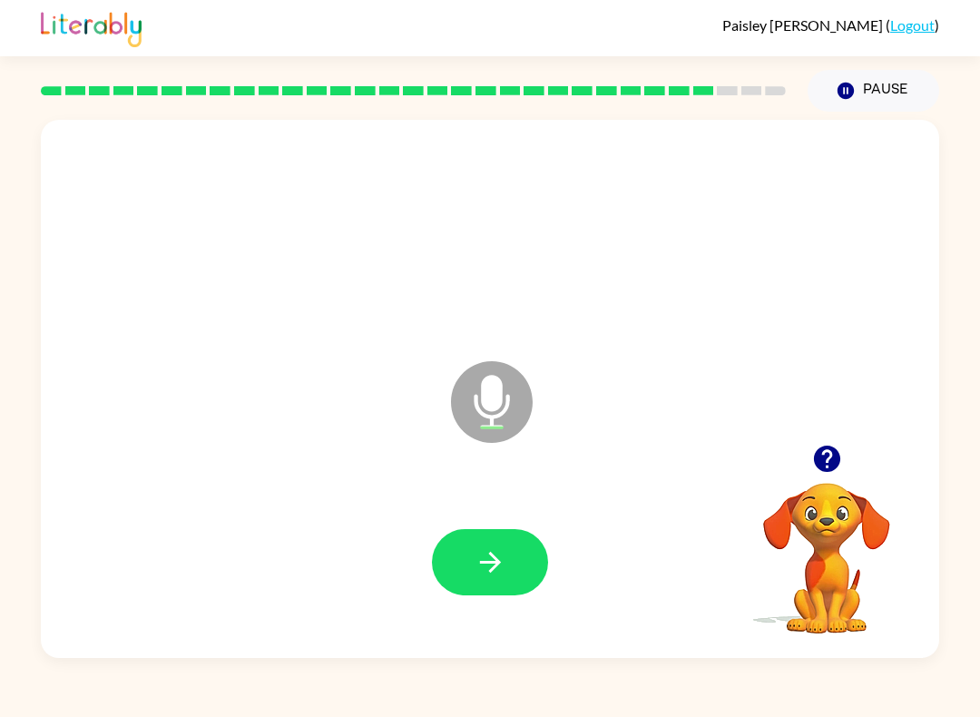
click at [466, 566] on button "button" at bounding box center [490, 562] width 116 height 66
click at [454, 547] on button "button" at bounding box center [490, 562] width 116 height 66
click at [494, 532] on button "button" at bounding box center [490, 562] width 116 height 66
click at [499, 549] on icon "button" at bounding box center [490, 562] width 32 height 32
click at [495, 558] on icon "button" at bounding box center [489, 561] width 21 height 21
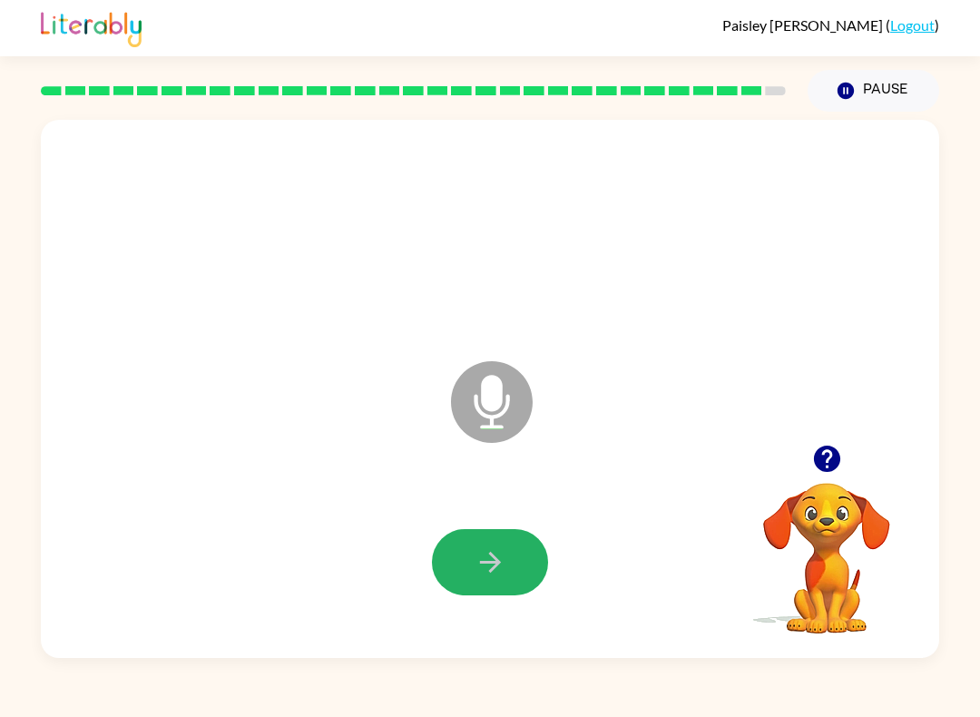
click at [472, 589] on button "button" at bounding box center [490, 562] width 116 height 66
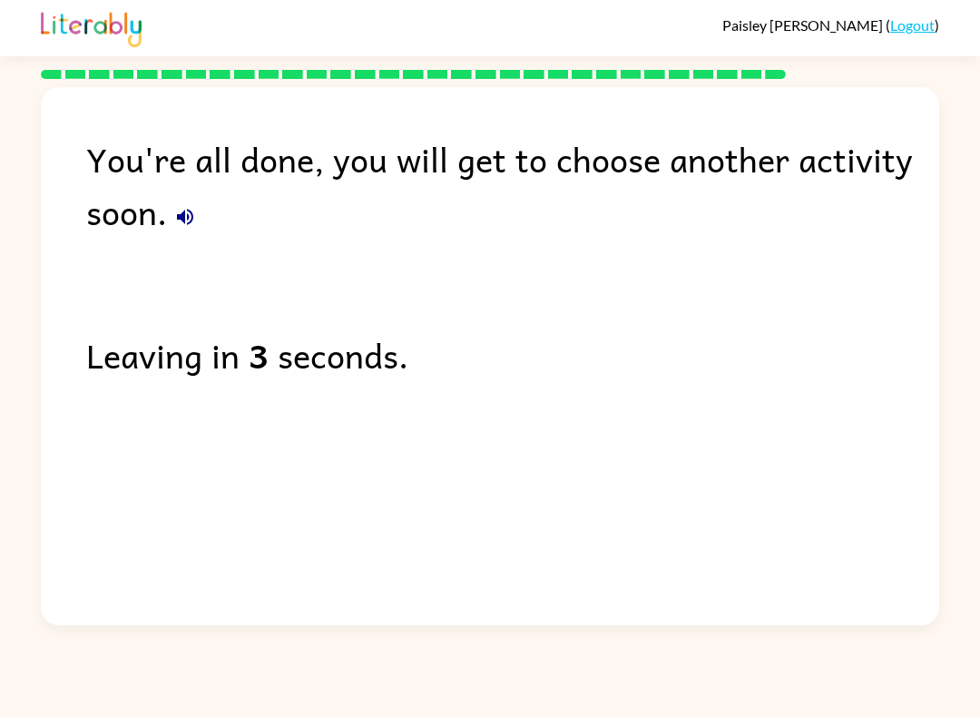
click at [912, 33] on link "Logout" at bounding box center [912, 24] width 44 height 17
